Goal: Find specific page/section

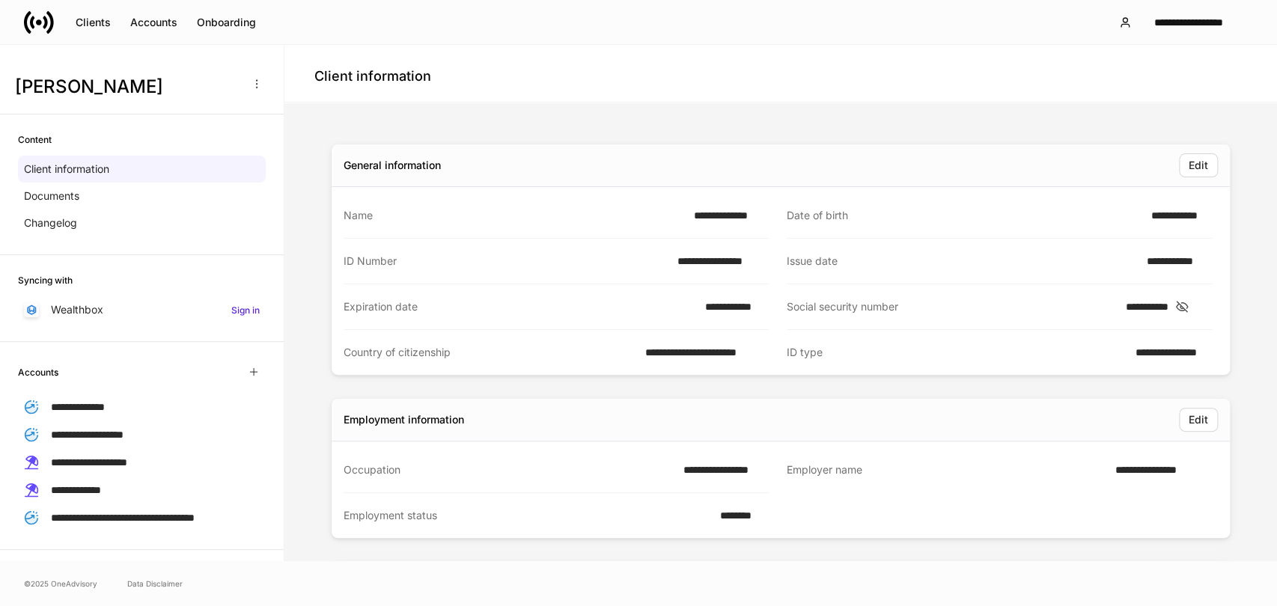
scroll to position [229, 0]
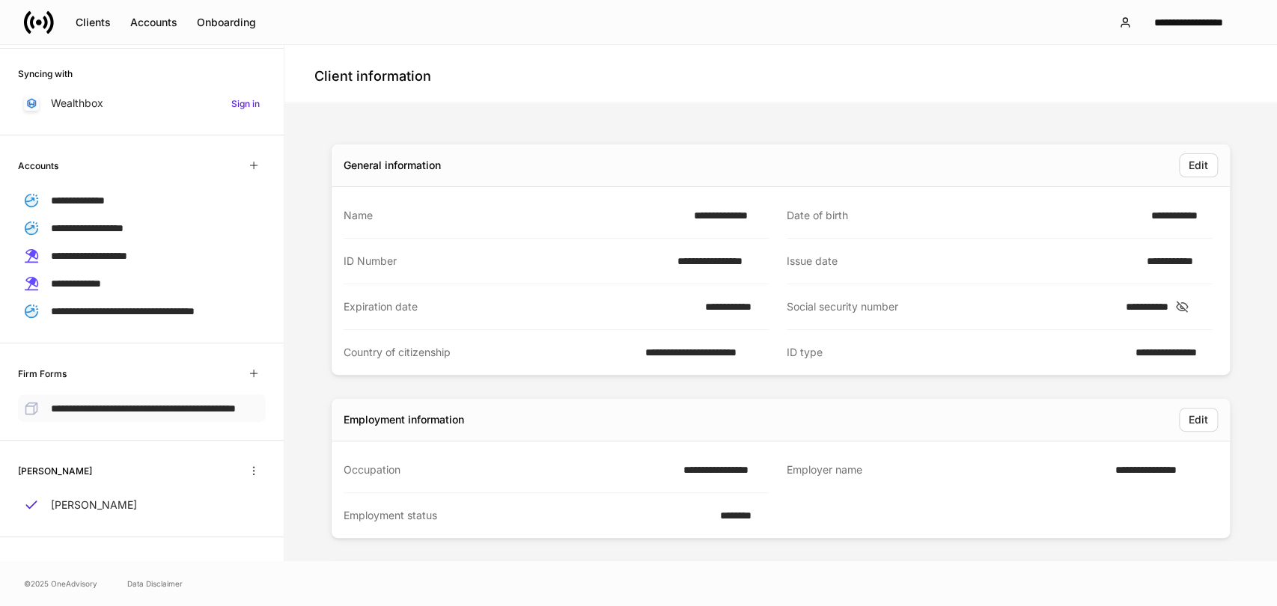
click at [94, 404] on span "**********" at bounding box center [143, 409] width 185 height 10
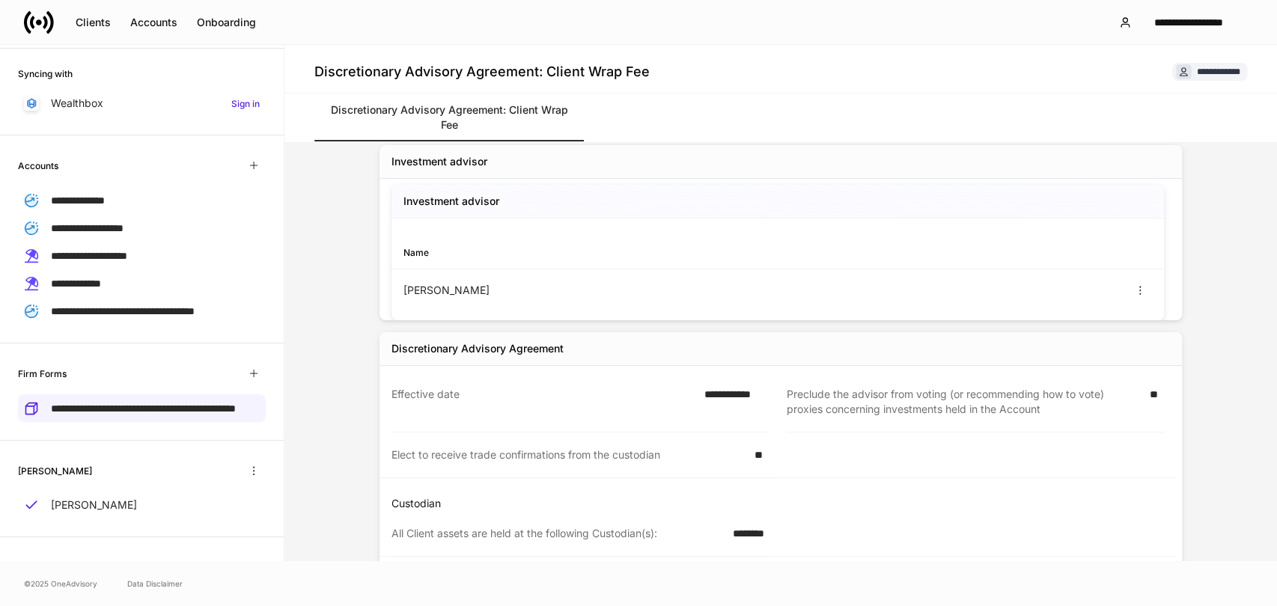
scroll to position [50, 0]
